Goal: Task Accomplishment & Management: Manage account settings

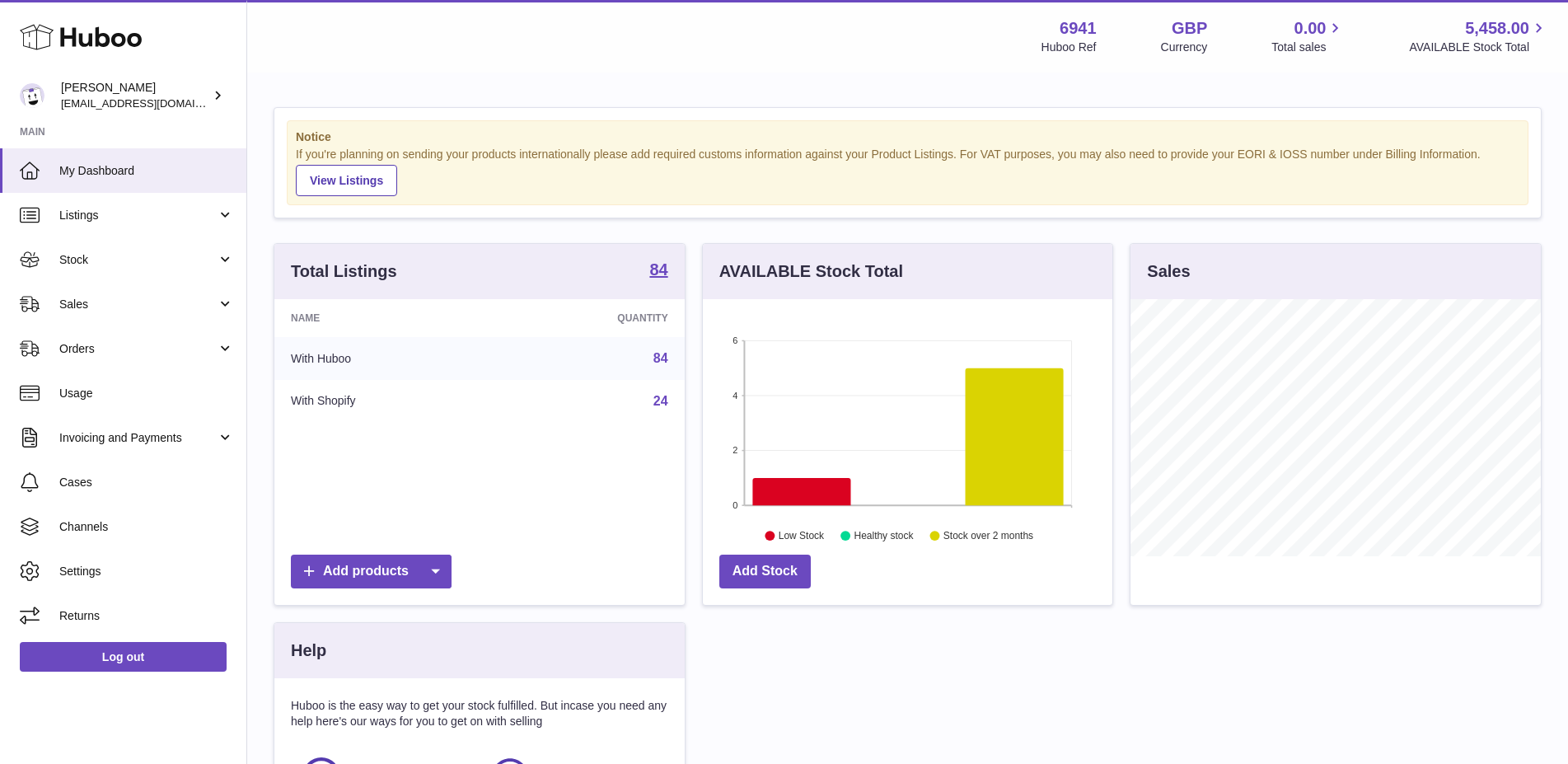
scroll to position [257, 410]
click at [116, 307] on span "Sales" at bounding box center [139, 304] width 158 height 15
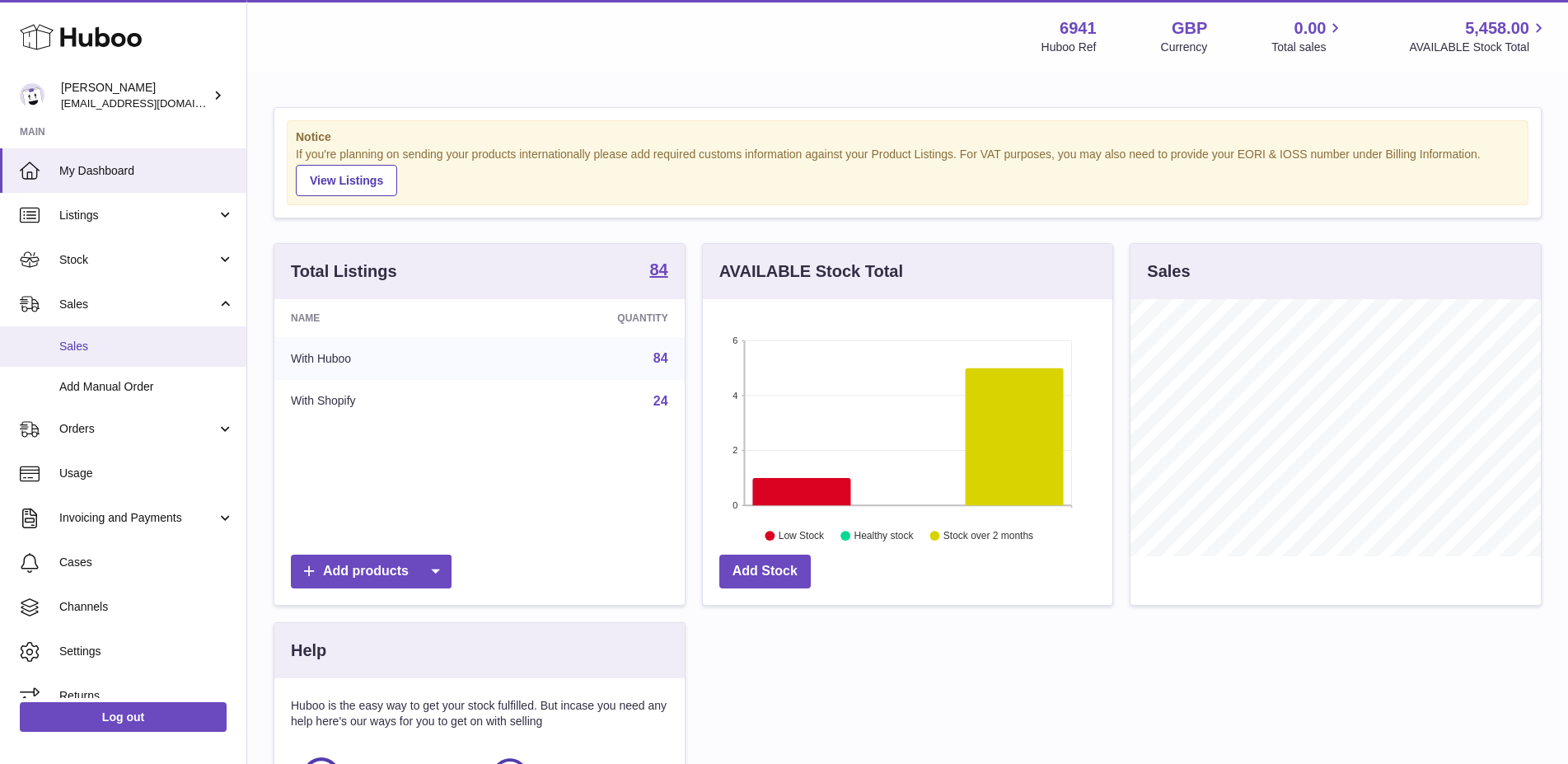
click at [115, 355] on link "Sales" at bounding box center [123, 346] width 246 height 41
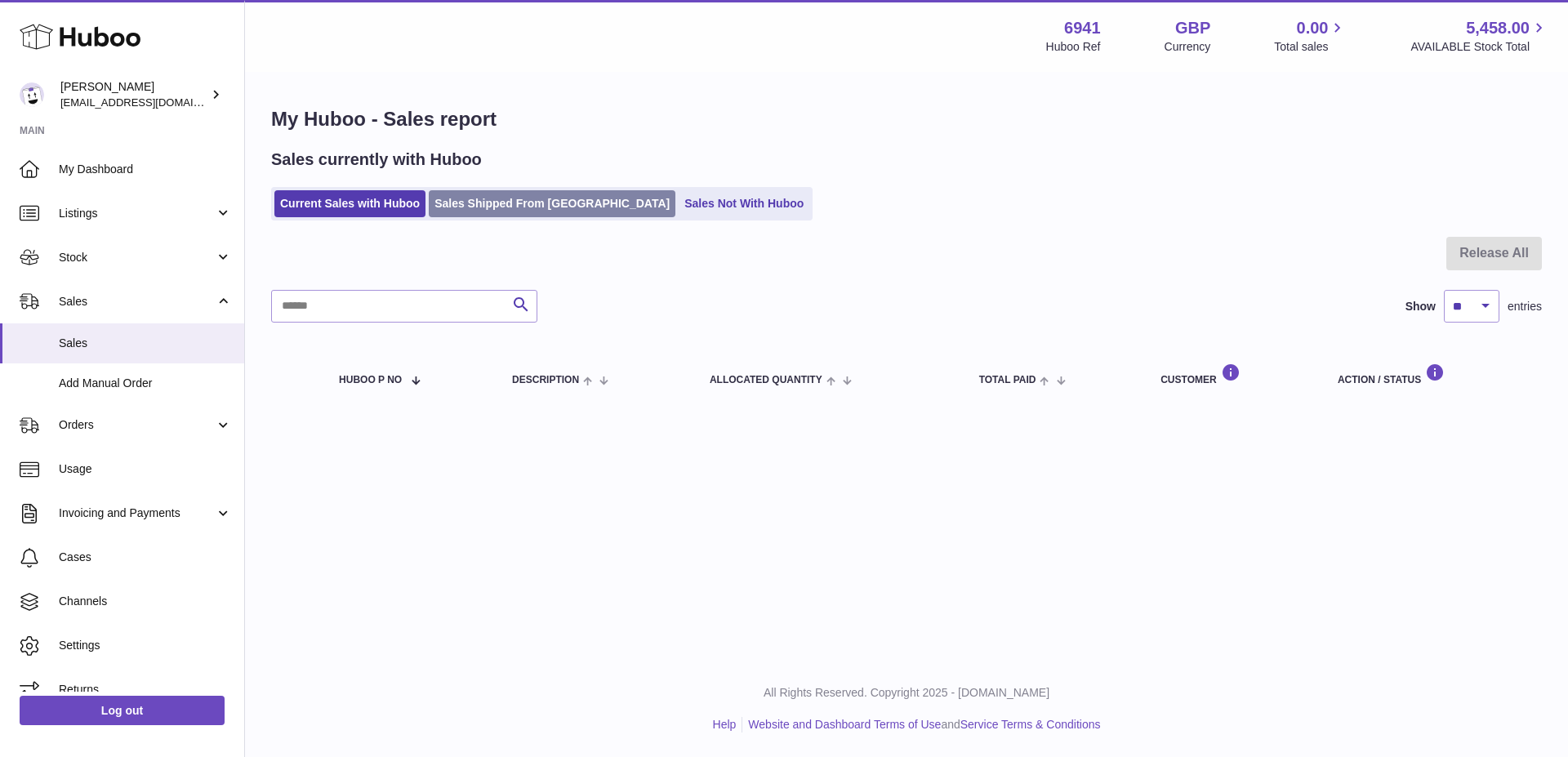
click at [502, 205] on link "Sales Shipped From [GEOGRAPHIC_DATA]" at bounding box center [552, 204] width 247 height 27
